Goal: Find specific page/section: Find specific page/section

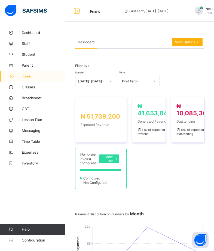
click at [183, 42] on span "More Options" at bounding box center [186, 42] width 25 height 4
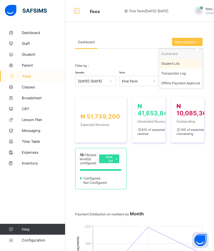
click at [177, 62] on div "Student List" at bounding box center [180, 63] width 39 height 5
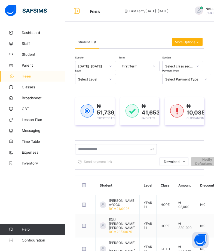
click at [188, 41] on span "More Options" at bounding box center [186, 42] width 25 height 4
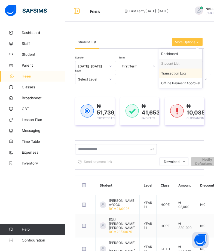
click at [182, 75] on div "Transaction Log" at bounding box center [180, 73] width 39 height 5
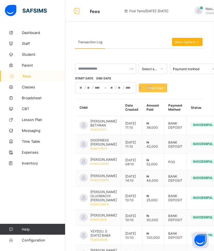
click at [191, 39] on div "More Options" at bounding box center [187, 42] width 30 height 8
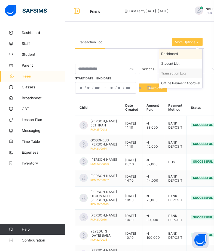
click at [176, 53] on div "Dashboard" at bounding box center [180, 53] width 39 height 5
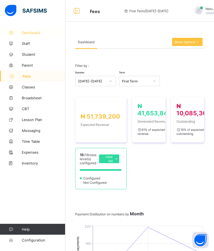
click at [32, 32] on span "Dashboard" at bounding box center [43, 32] width 43 height 4
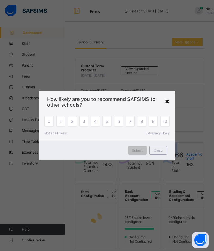
click at [166, 100] on div "×" at bounding box center [166, 100] width 5 height 9
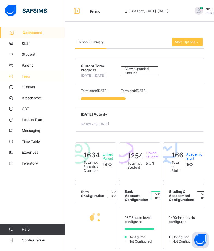
click at [29, 76] on span "Fees" at bounding box center [43, 76] width 43 height 4
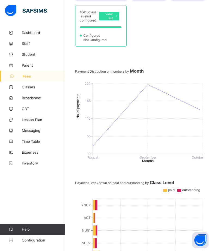
scroll to position [187, 0]
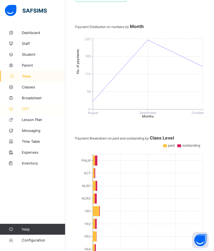
click at [25, 108] on span "CBT" at bounding box center [43, 109] width 43 height 4
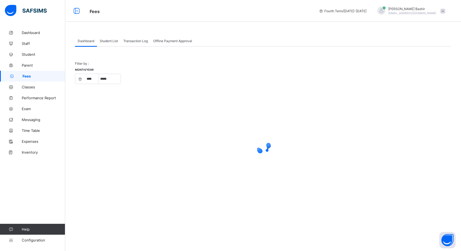
select select "****"
select select "*"
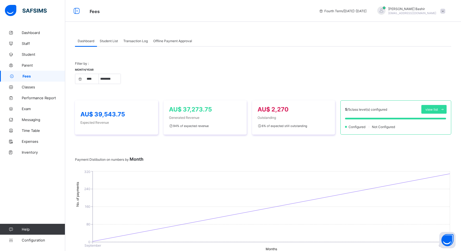
click at [105, 41] on span "Student List" at bounding box center [109, 41] width 18 height 4
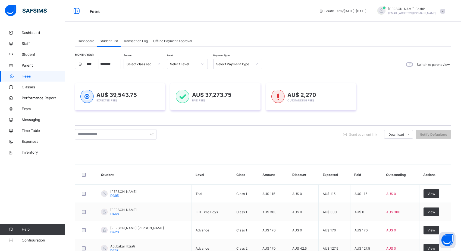
click at [27, 76] on span "Fees" at bounding box center [44, 76] width 43 height 4
